Goal: Information Seeking & Learning: Learn about a topic

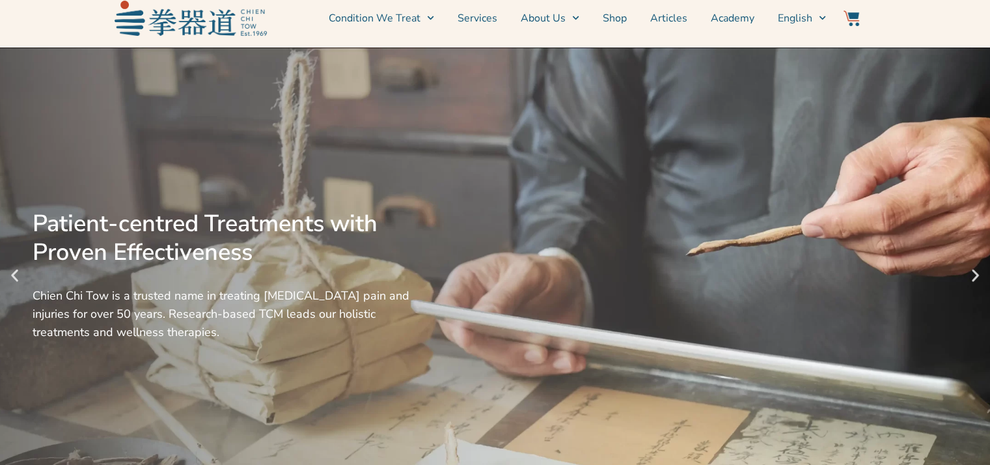
scroll to position [107, 0]
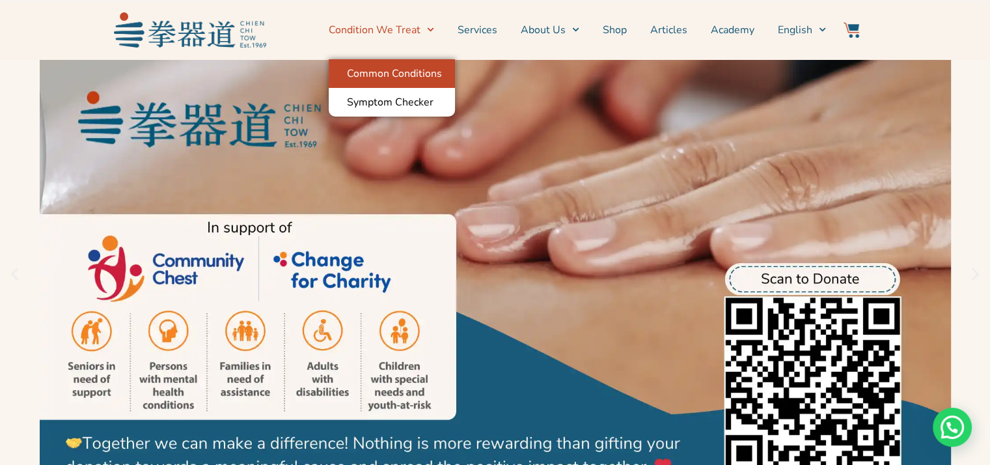
click at [381, 64] on link "Common Conditions" at bounding box center [392, 73] width 126 height 29
click at [401, 29] on link "Condition We Treat" at bounding box center [381, 30] width 105 height 33
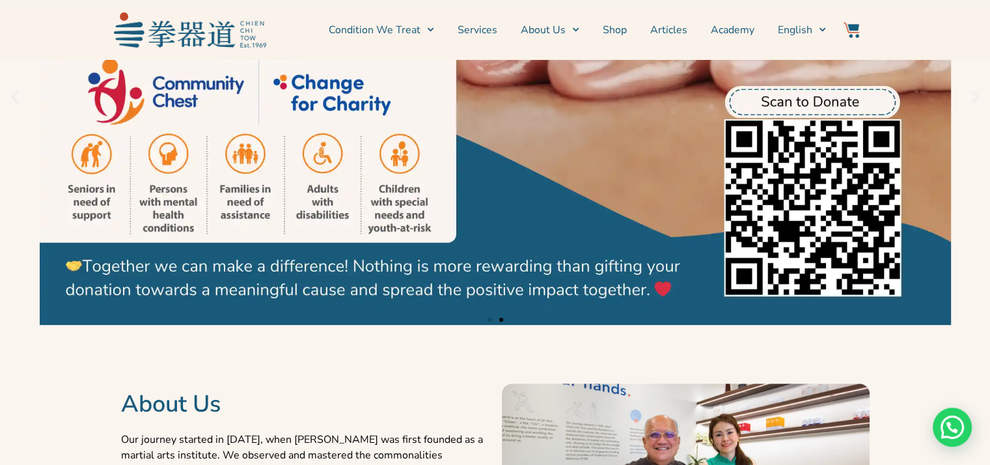
scroll to position [314, 0]
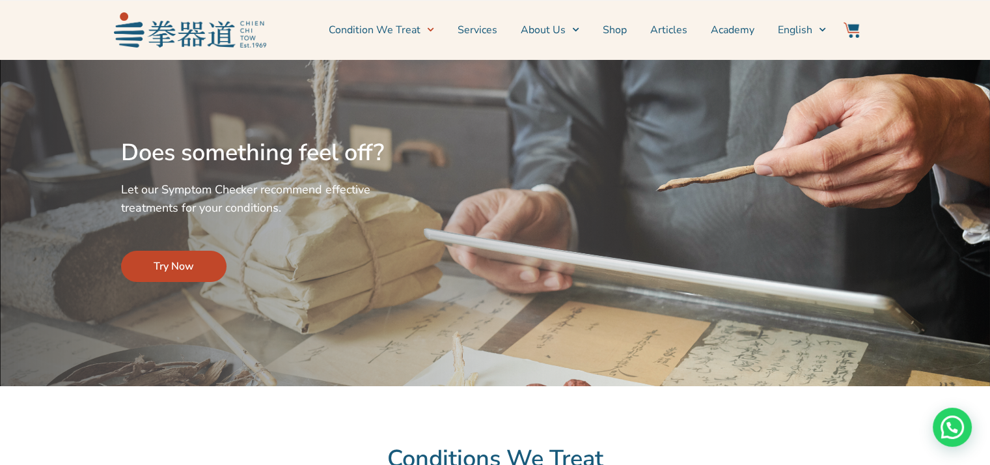
scroll to position [396, 0]
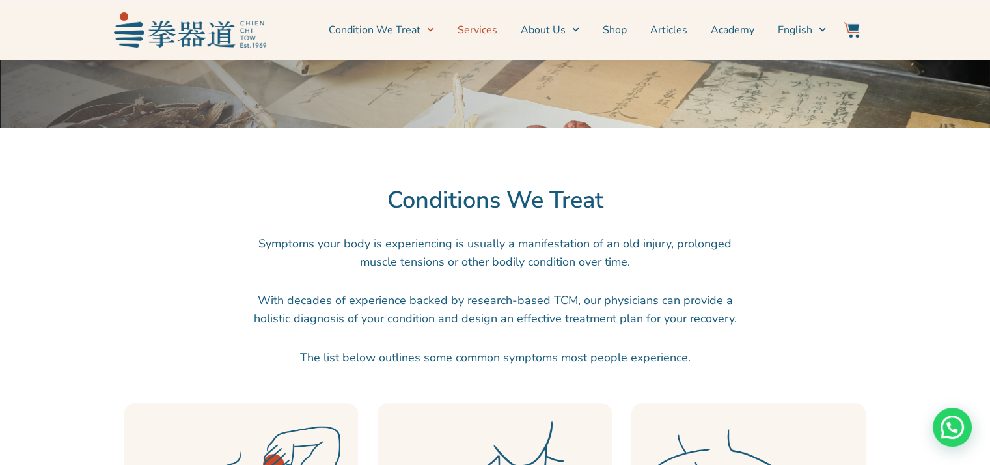
click at [489, 34] on link "Services" at bounding box center [478, 30] width 40 height 33
click at [486, 21] on link "Services" at bounding box center [478, 30] width 40 height 33
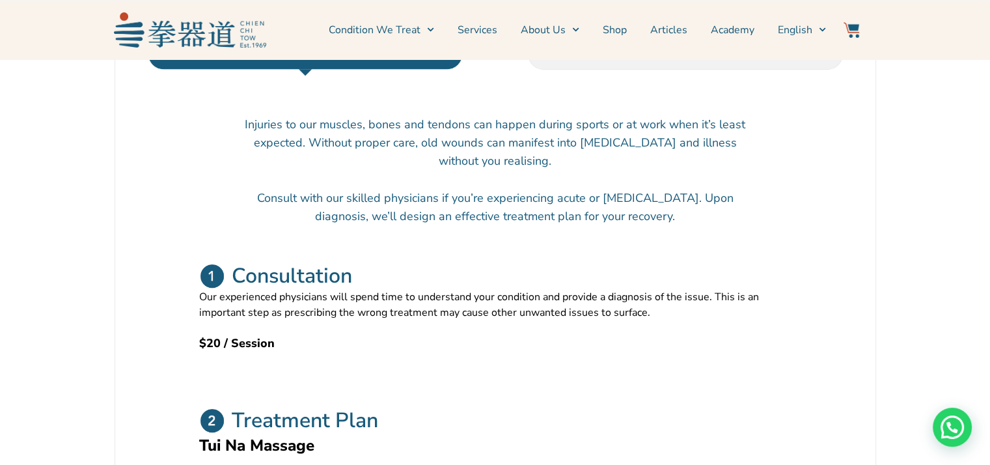
scroll to position [557, 0]
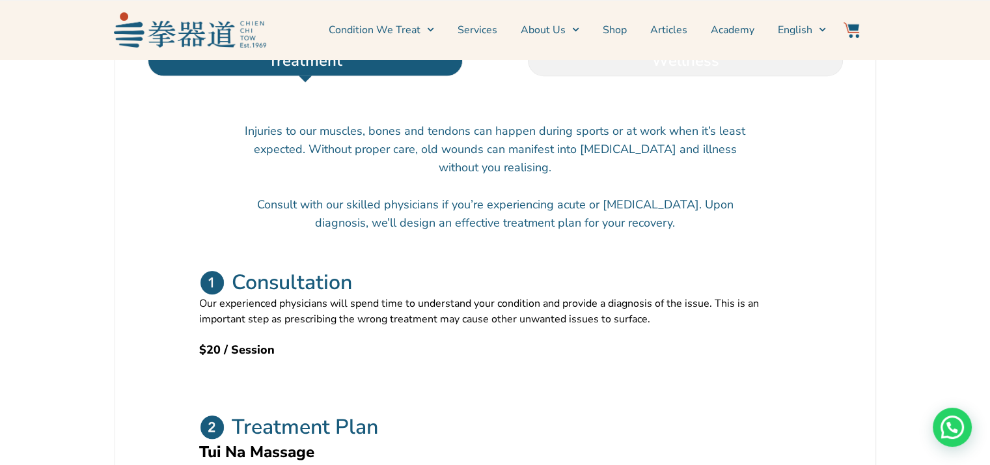
click at [624, 76] on li "Wellness" at bounding box center [685, 60] width 380 height 31
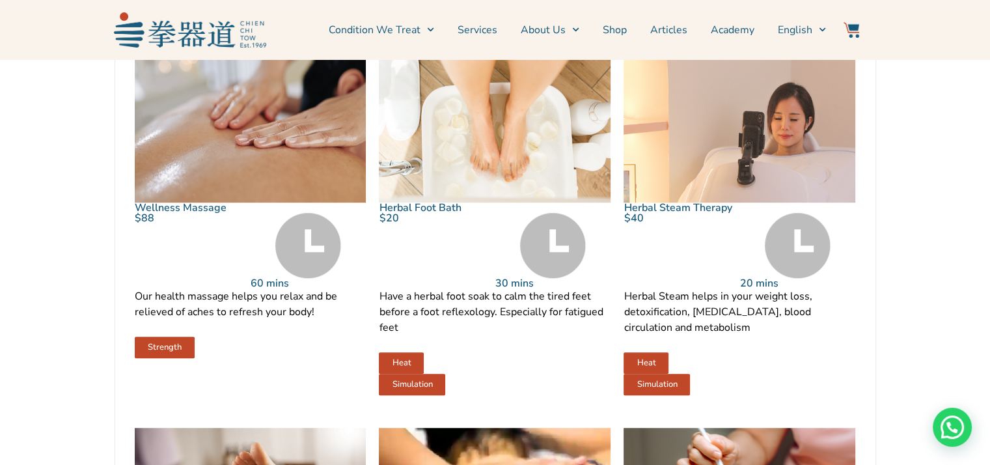
scroll to position [762, 0]
click at [680, 214] on link "Herbal Steam Therapy" at bounding box center [678, 207] width 108 height 14
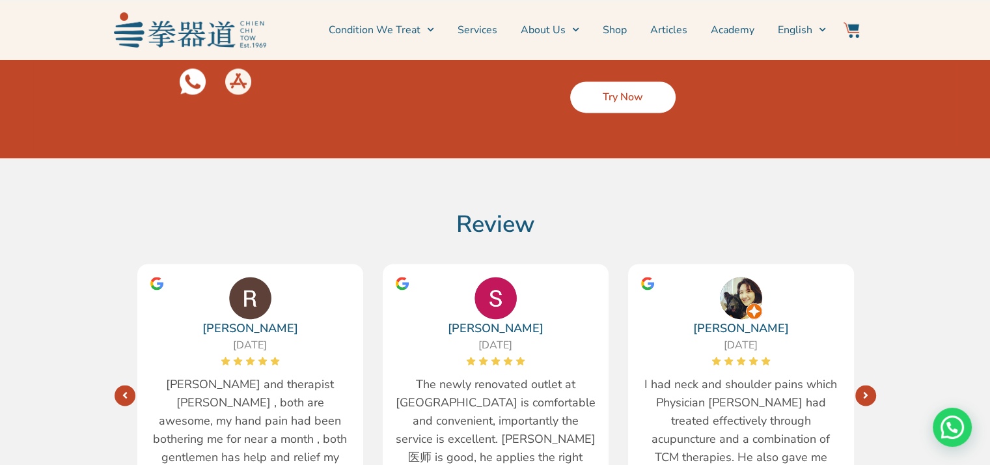
scroll to position [1937, 0]
